Goal: Download file/media

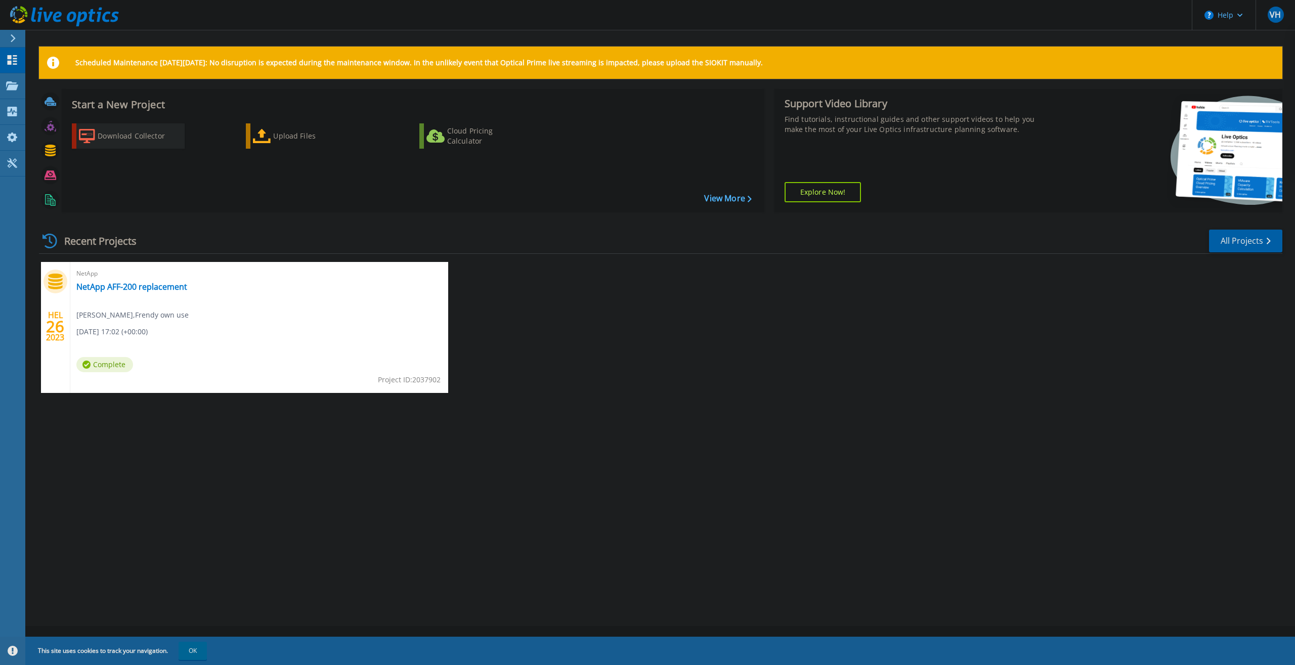
click at [122, 143] on div "Download Collector" at bounding box center [138, 136] width 81 height 20
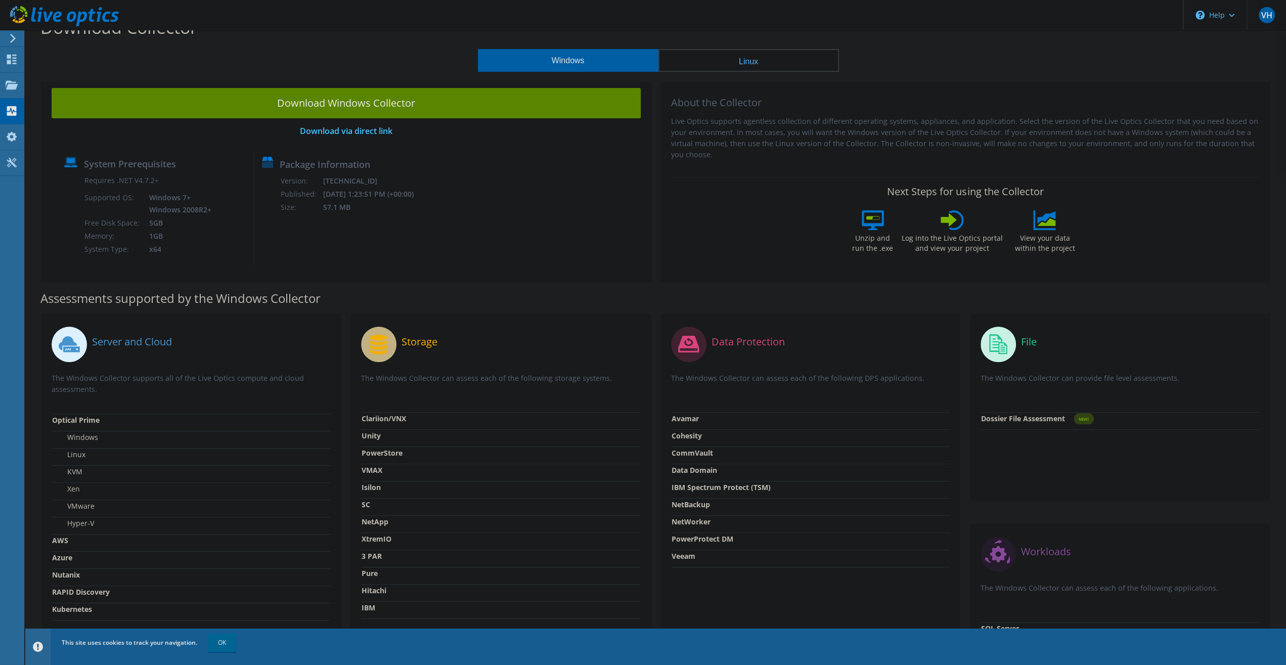
scroll to position [11, 0]
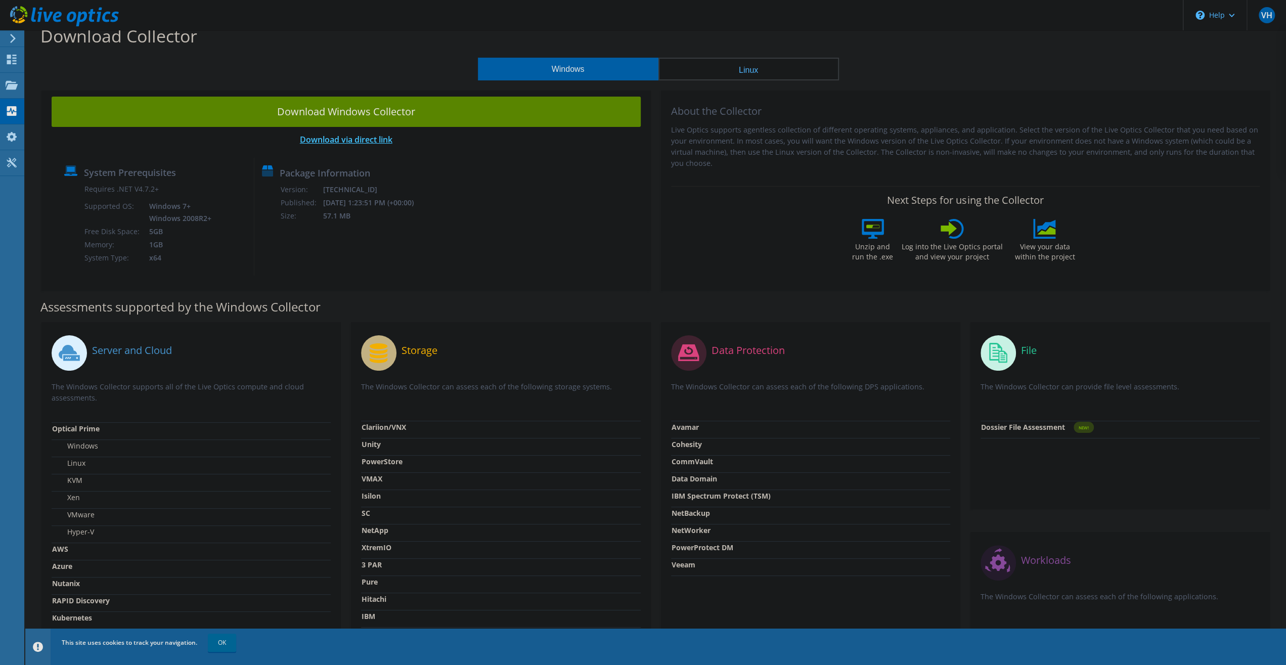
click at [337, 140] on link "Download via direct link" at bounding box center [346, 139] width 93 height 11
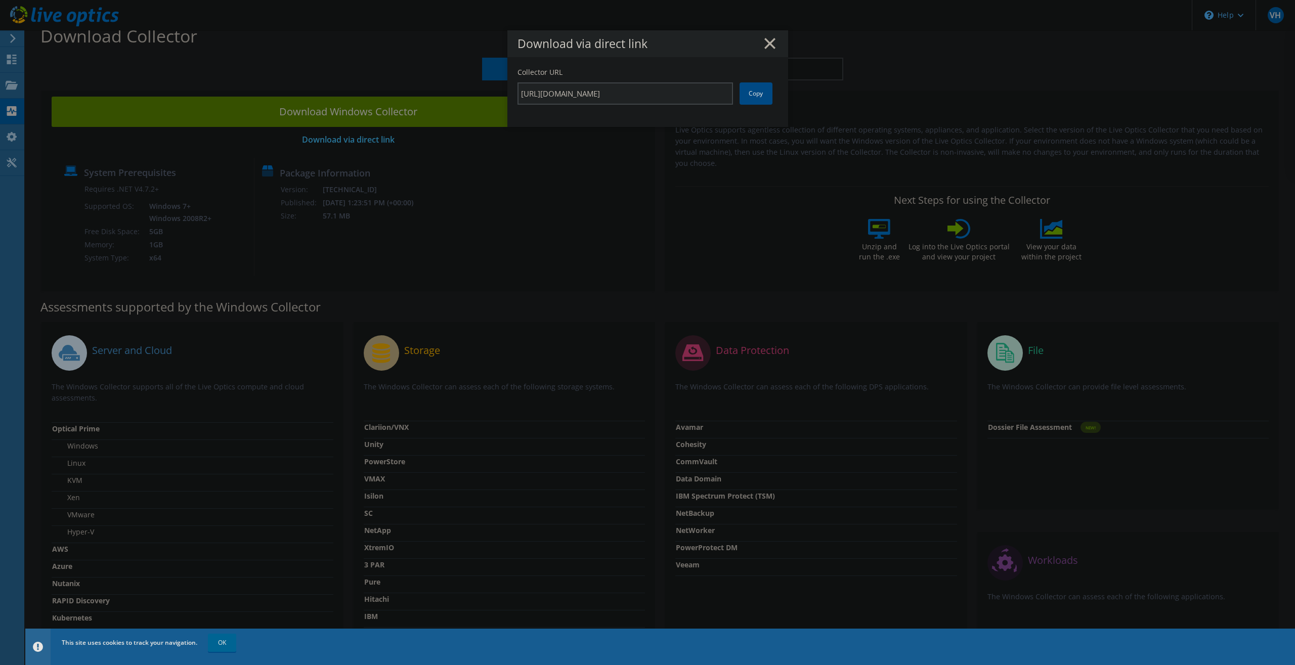
click at [744, 95] on link "Copy" at bounding box center [755, 93] width 33 height 22
click at [765, 47] on line at bounding box center [770, 43] width 10 height 10
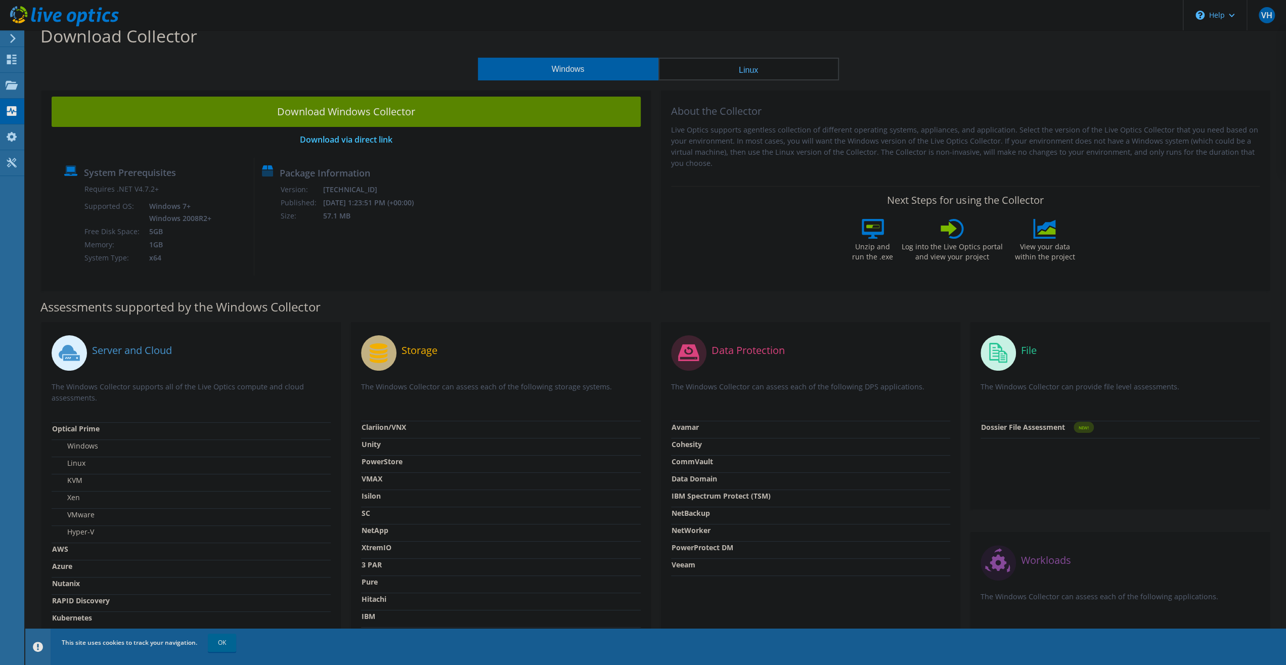
click at [23, 11] on icon at bounding box center [64, 16] width 109 height 21
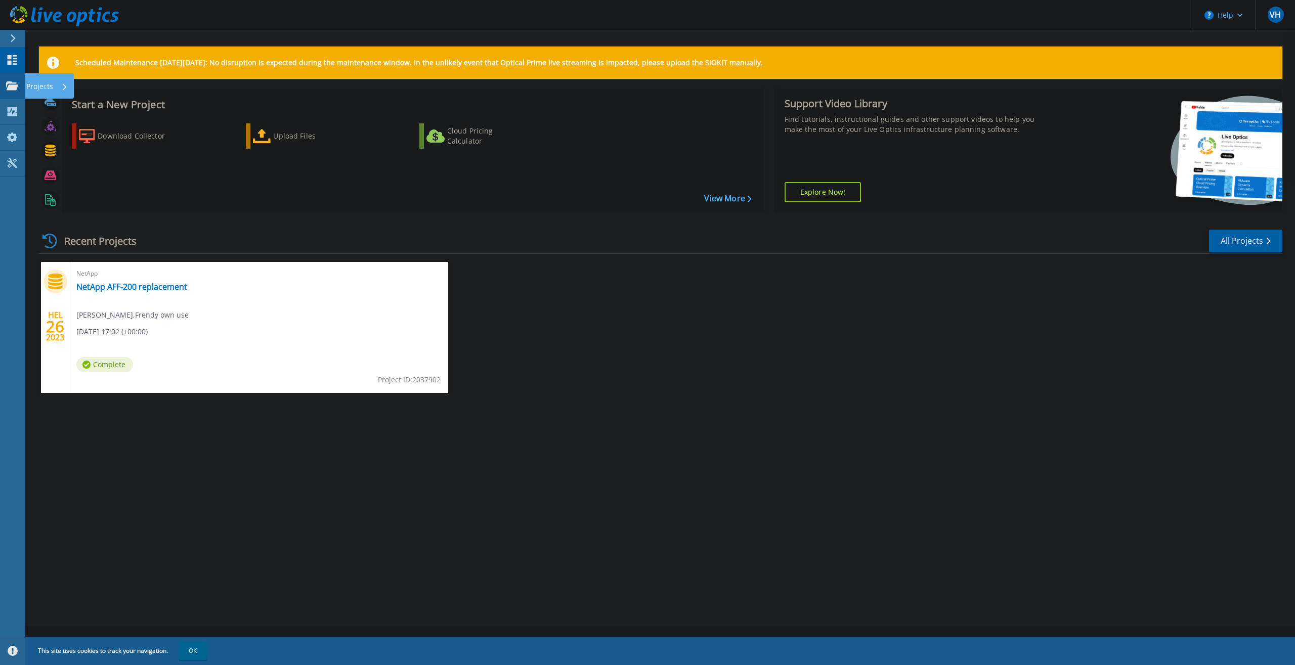
click at [17, 81] on div at bounding box center [12, 85] width 12 height 9
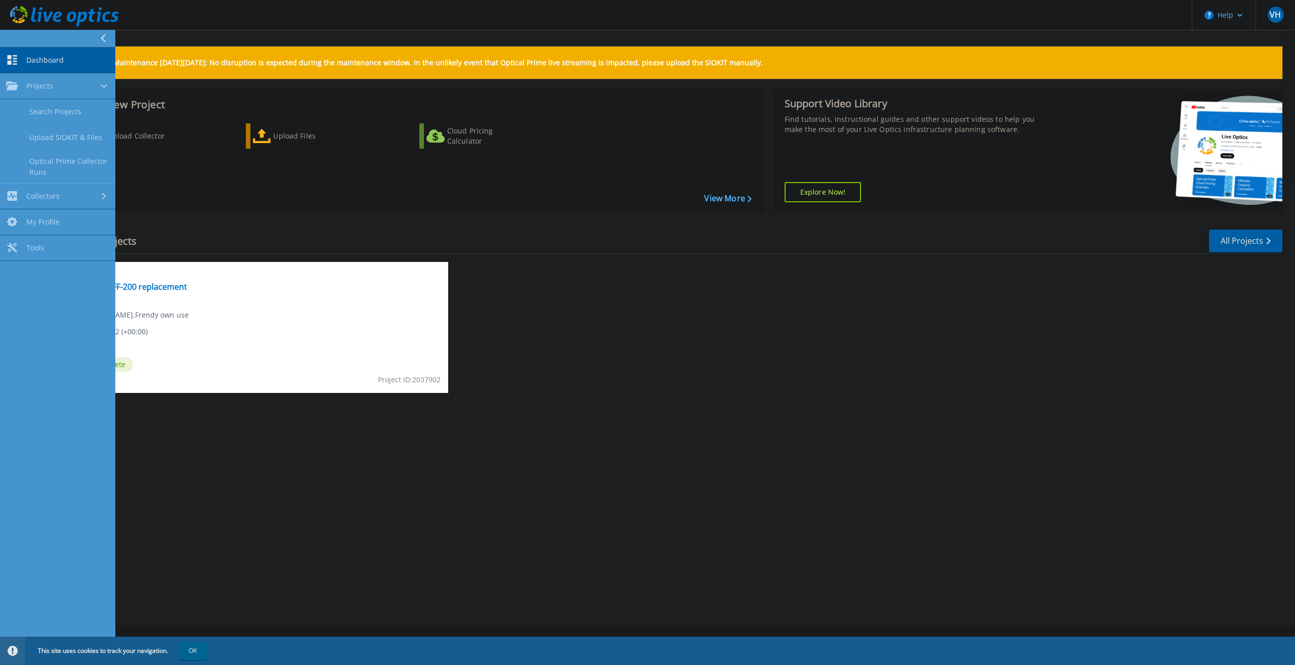
click at [756, 381] on div "HEL 26 2023 NetApp NetApp AFF-200 replacement Ville Hirvonen , Frendy own use 0…" at bounding box center [656, 337] width 1251 height 151
